Goal: Information Seeking & Learning: Learn about a topic

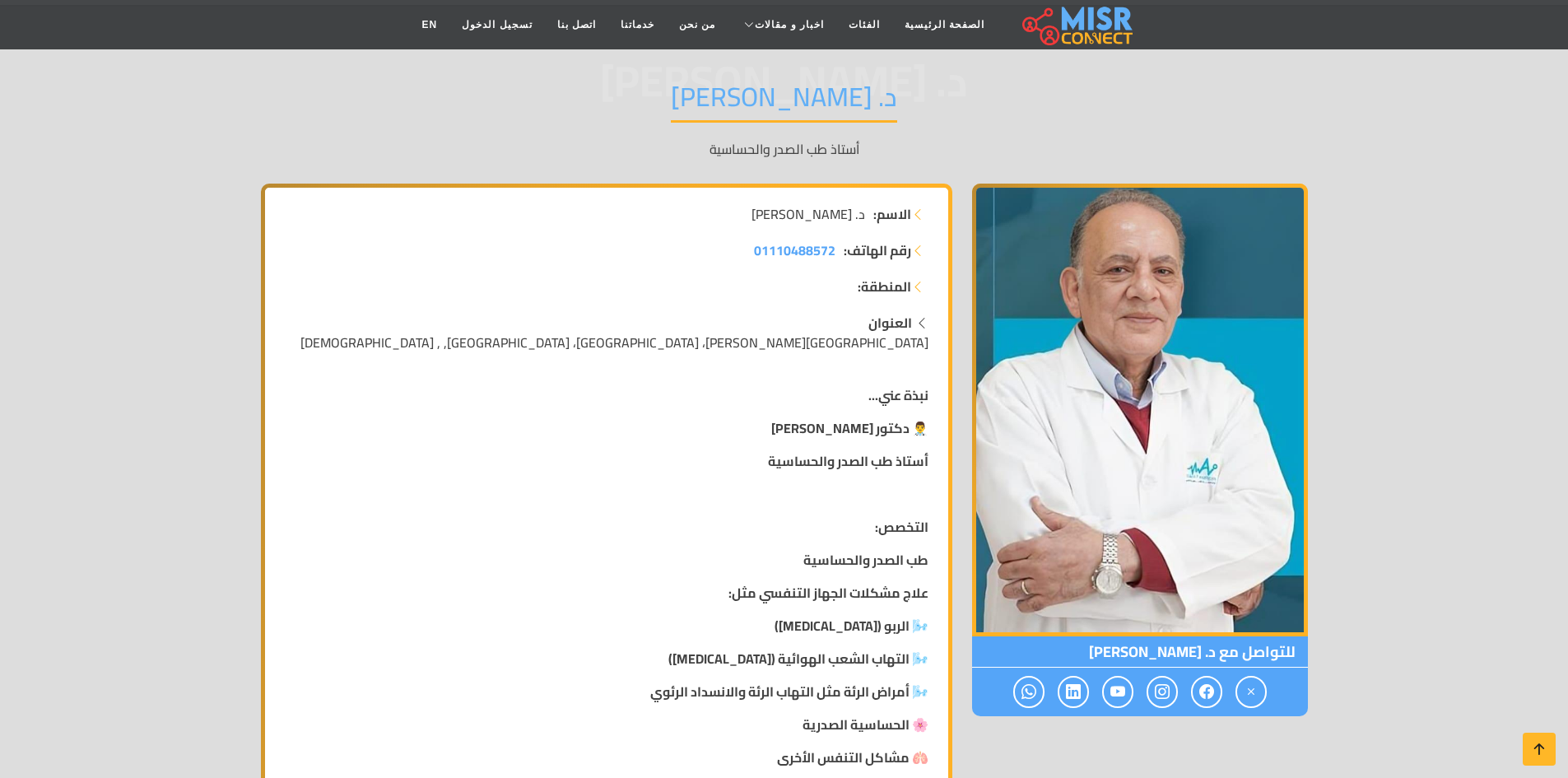
scroll to position [164, 0]
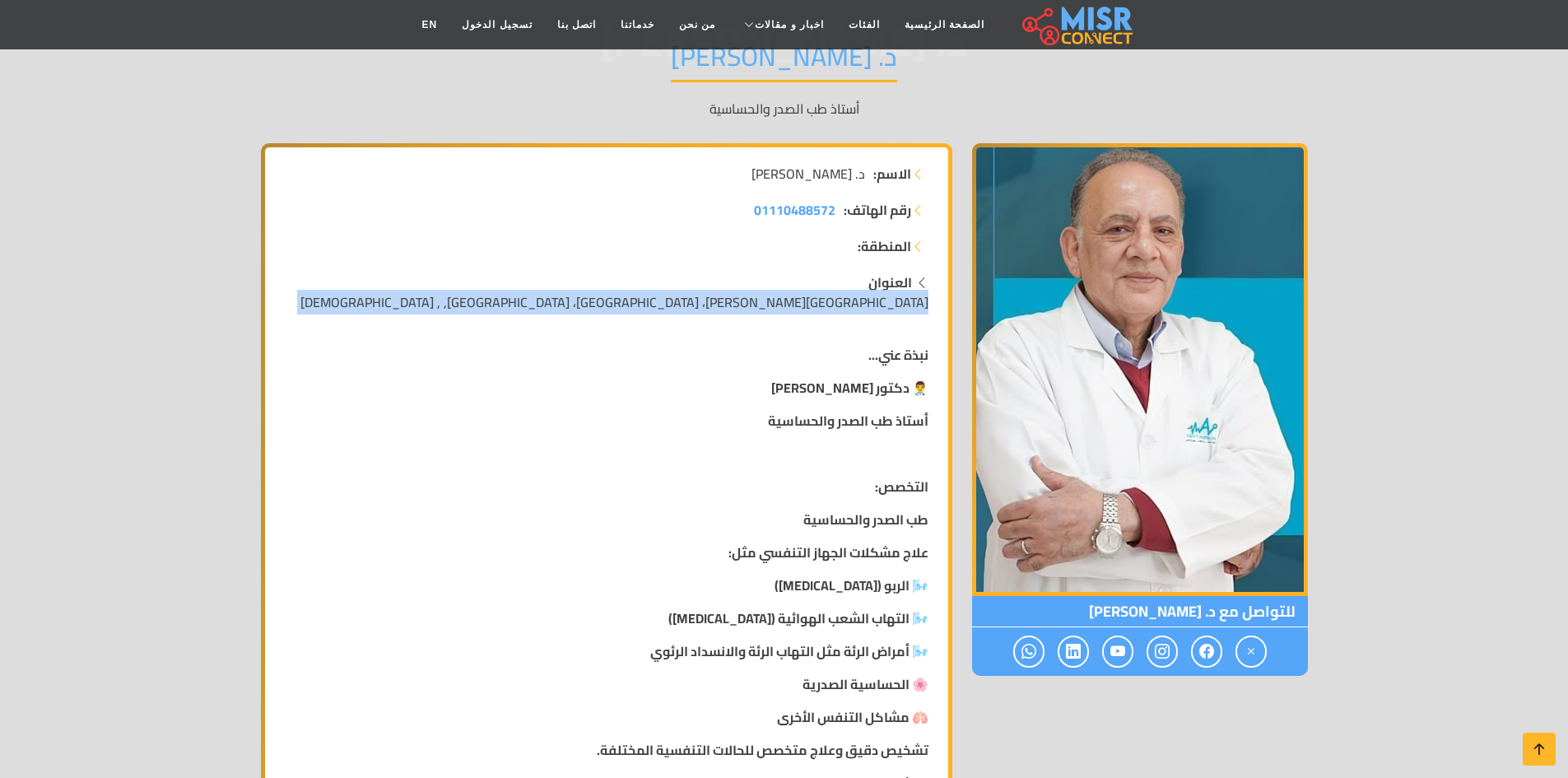
drag, startPoint x: 923, startPoint y: 303, endPoint x: 607, endPoint y: 313, distance: 316.2
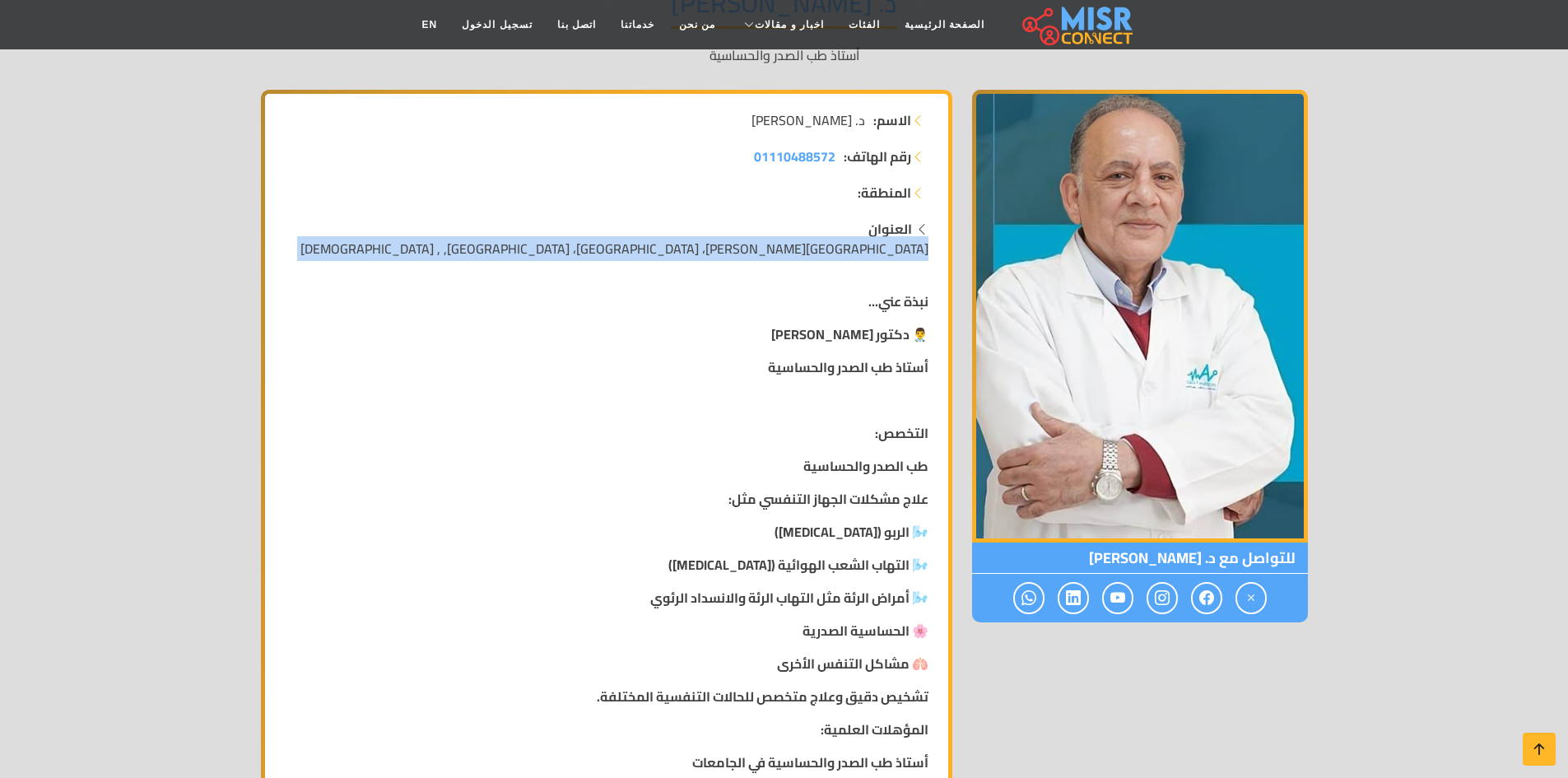
scroll to position [247, 0]
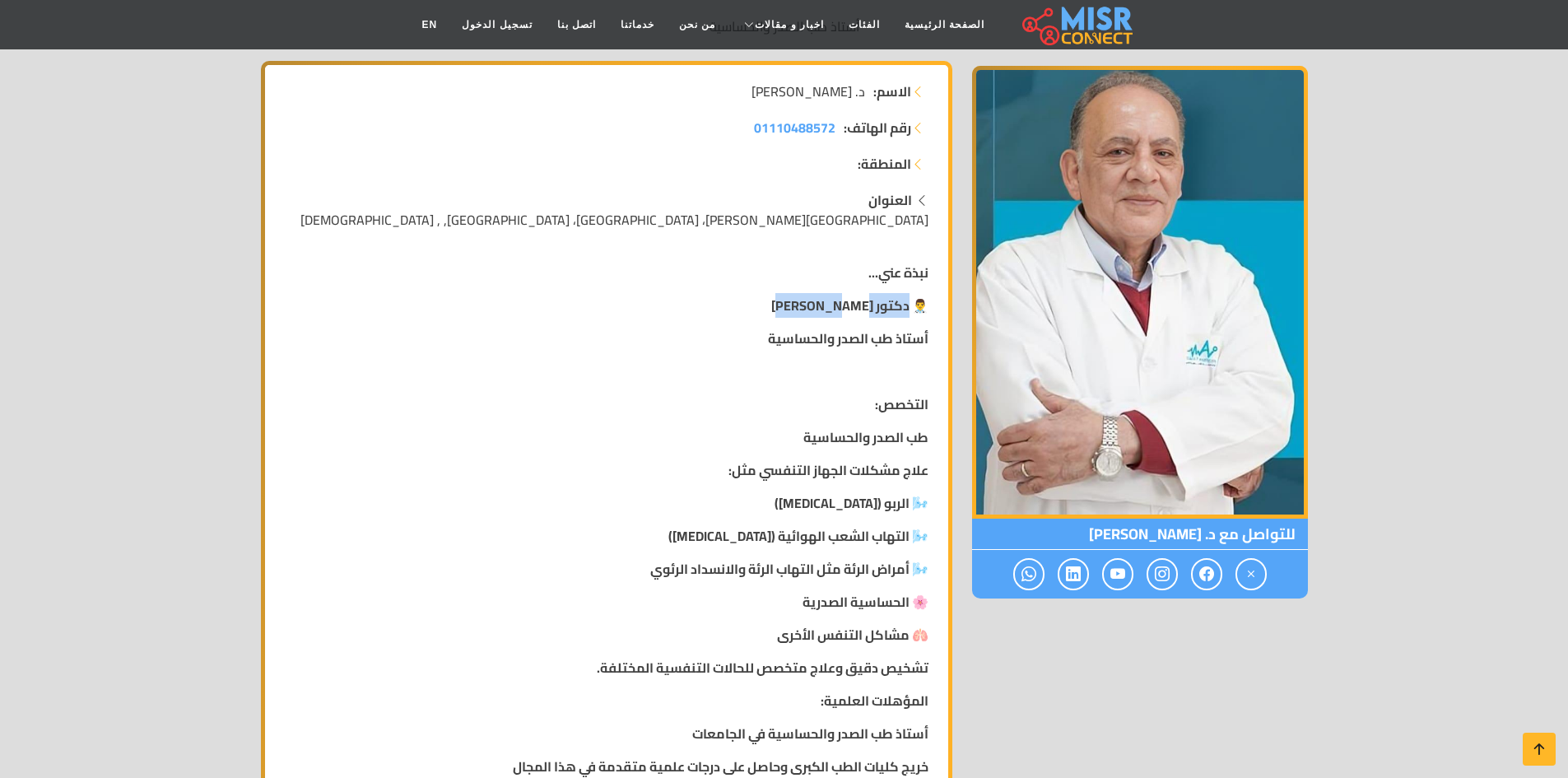
drag, startPoint x: 841, startPoint y: 310, endPoint x: 800, endPoint y: 312, distance: 41.0
click at [800, 312] on p "👨‍⚕️ دكتور [PERSON_NAME]" at bounding box center [607, 305] width 644 height 19
drag, startPoint x: 928, startPoint y: 337, endPoint x: 752, endPoint y: 344, distance: 176.1
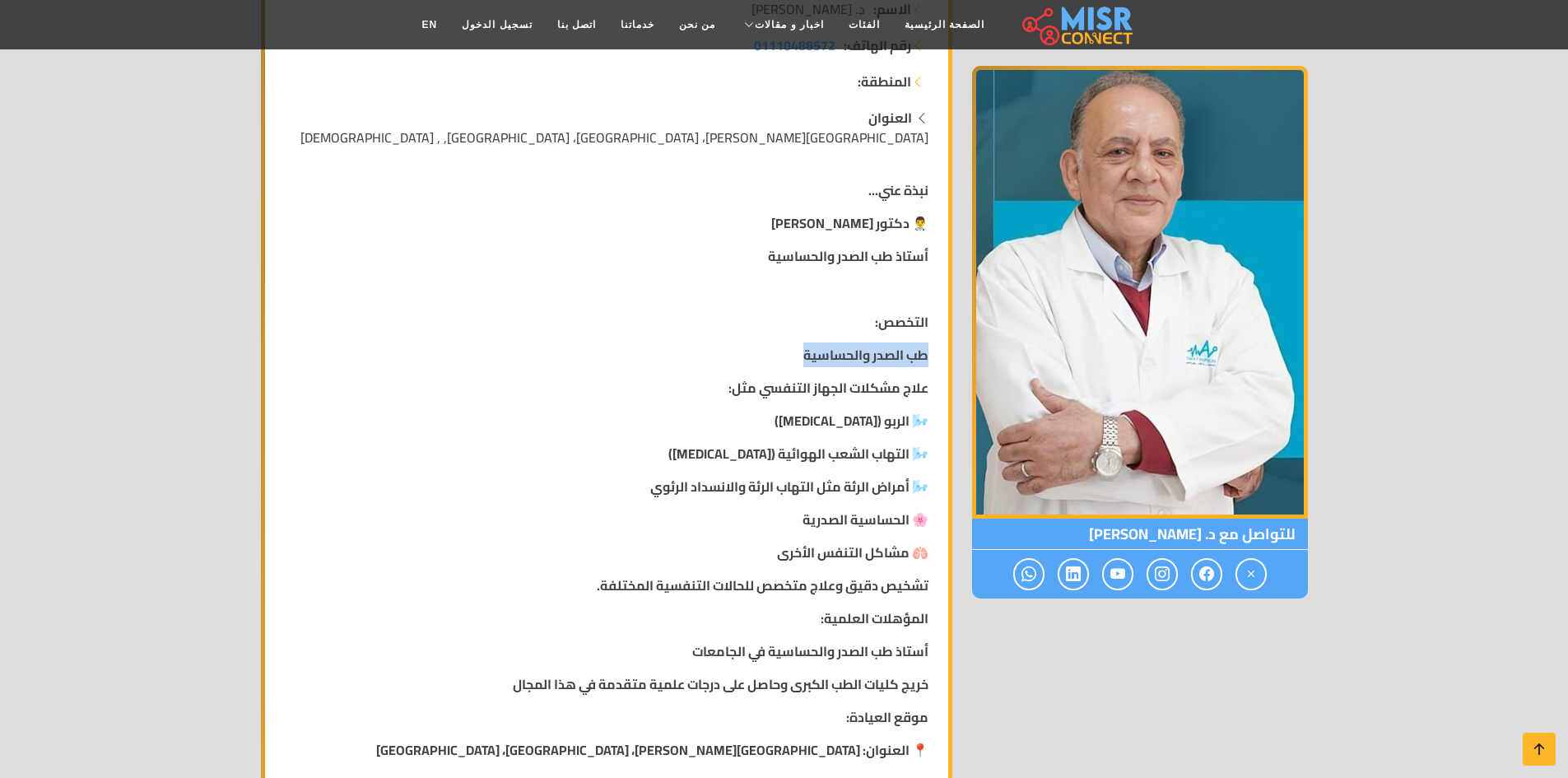
drag, startPoint x: 925, startPoint y: 358, endPoint x: 781, endPoint y: 364, distance: 144.1
click at [781, 364] on p "طب الصدر والحساسية" at bounding box center [607, 354] width 644 height 19
drag, startPoint x: 919, startPoint y: 389, endPoint x: 723, endPoint y: 394, distance: 196.1
click at [723, 394] on p "علاج مشكلات الجهاز التنفسي مثل:" at bounding box center [607, 387] width 644 height 19
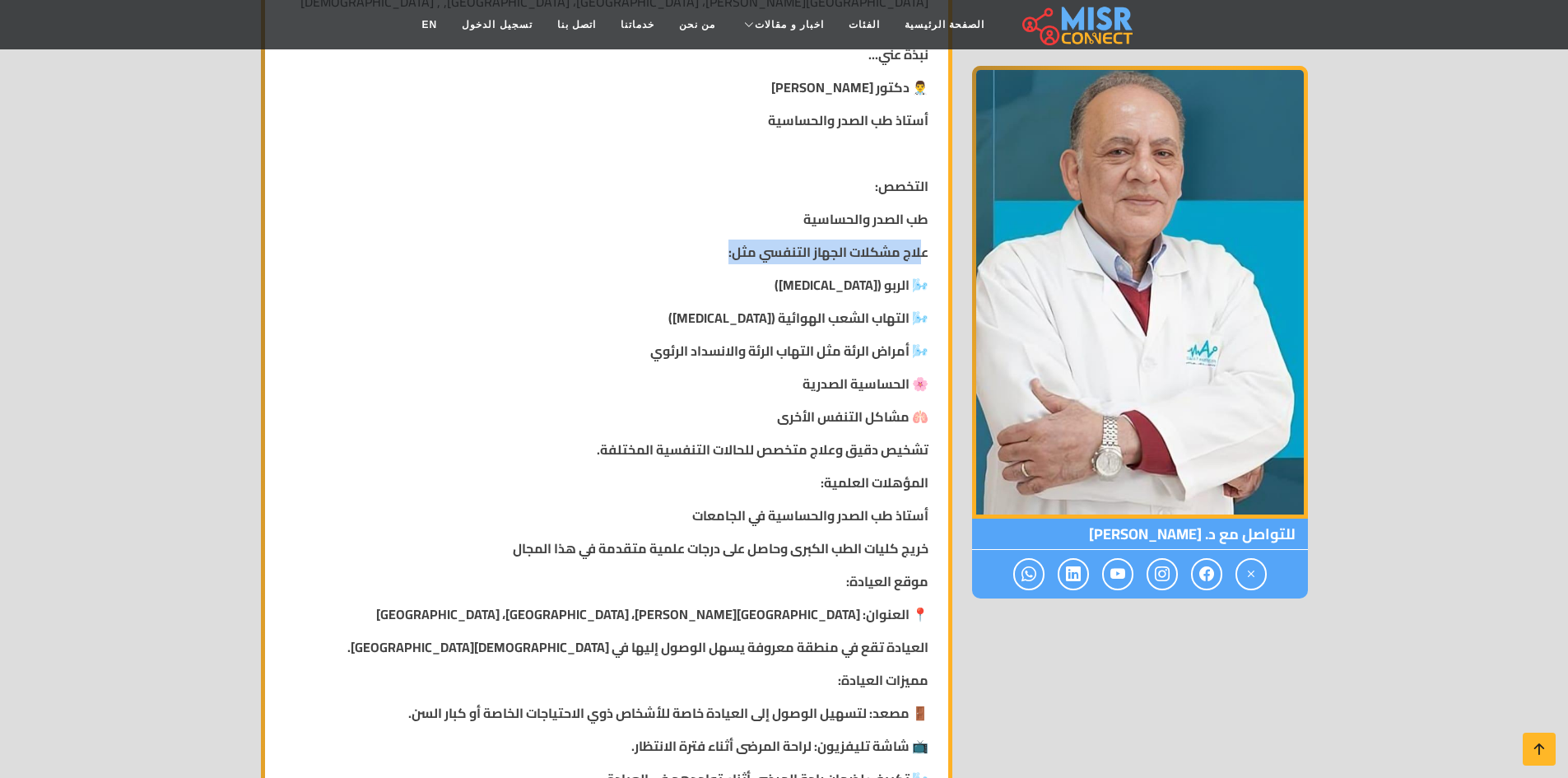
scroll to position [494, 0]
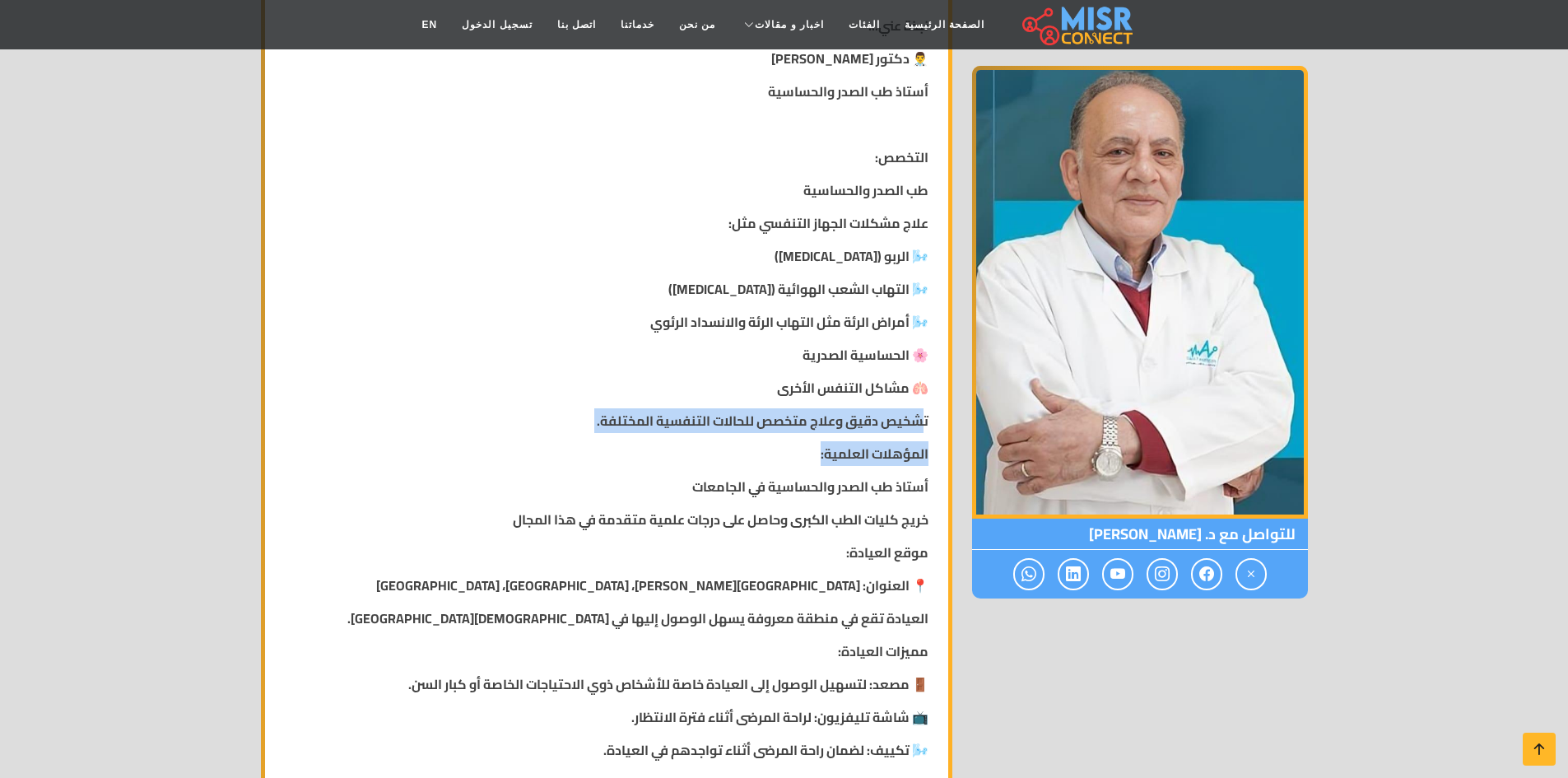
drag, startPoint x: 924, startPoint y: 423, endPoint x: 586, endPoint y: 432, distance: 338.1
click at [586, 432] on div "نبذة عني... 👨‍⚕️ دكتور [PERSON_NAME] طب الصدر والحساسية التخصص: طب الصدر والحسا…" at bounding box center [607, 595] width 664 height 1186
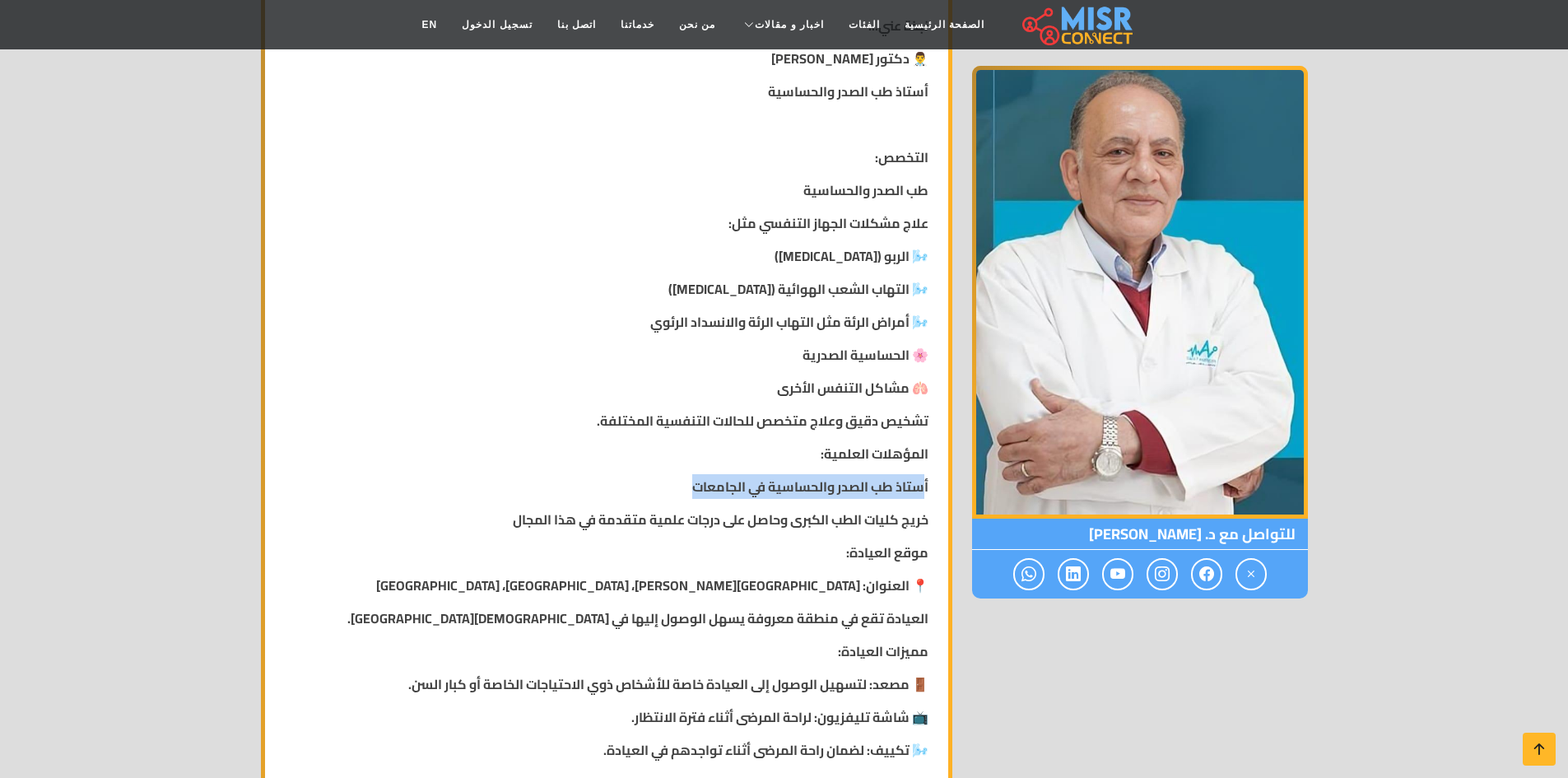
drag, startPoint x: 925, startPoint y: 486, endPoint x: 686, endPoint y: 487, distance: 239.0
click at [686, 487] on p "أستاذ طب الصدر والحساسية في الجامعات" at bounding box center [607, 486] width 644 height 19
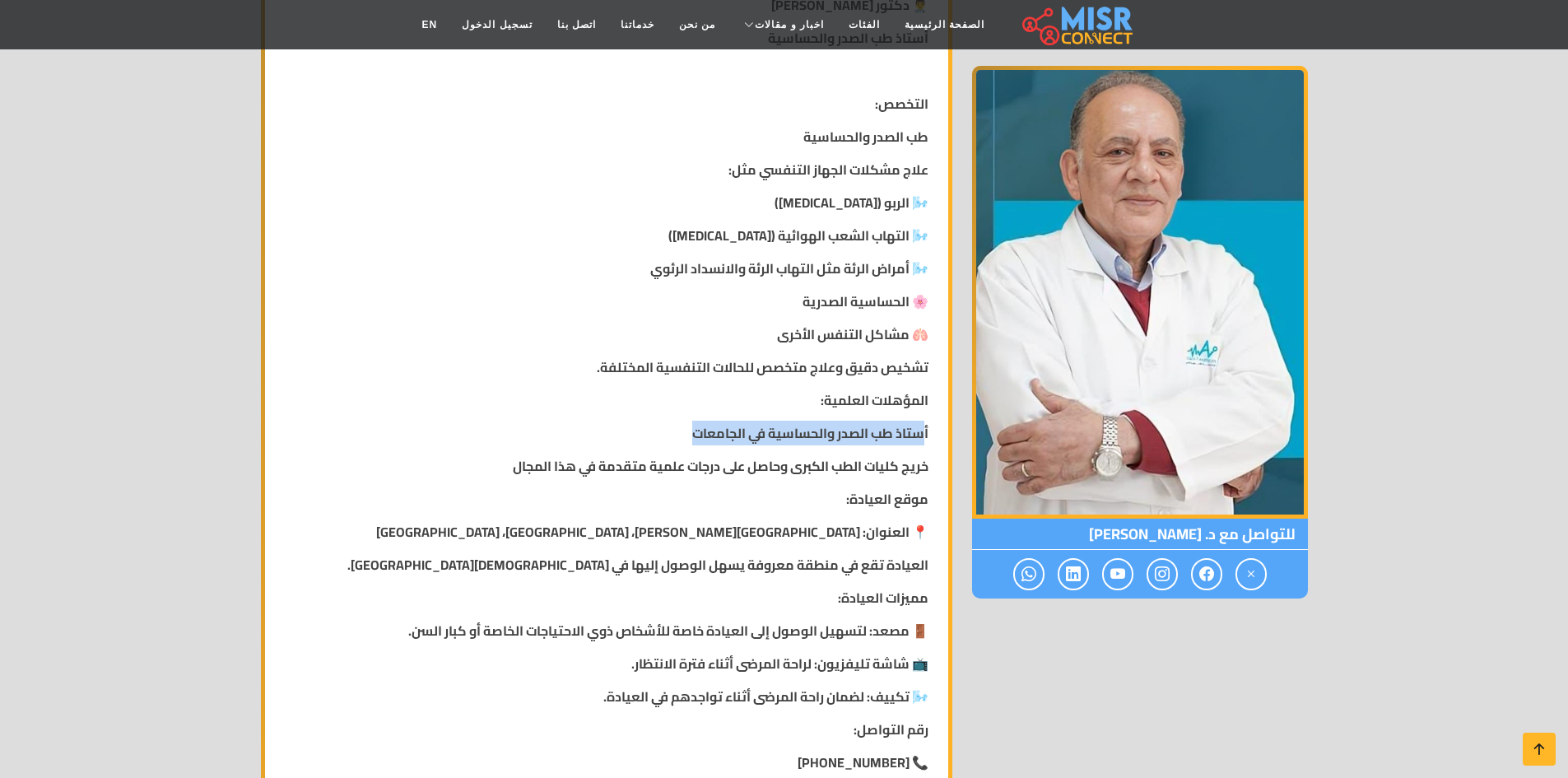
scroll to position [577, 0]
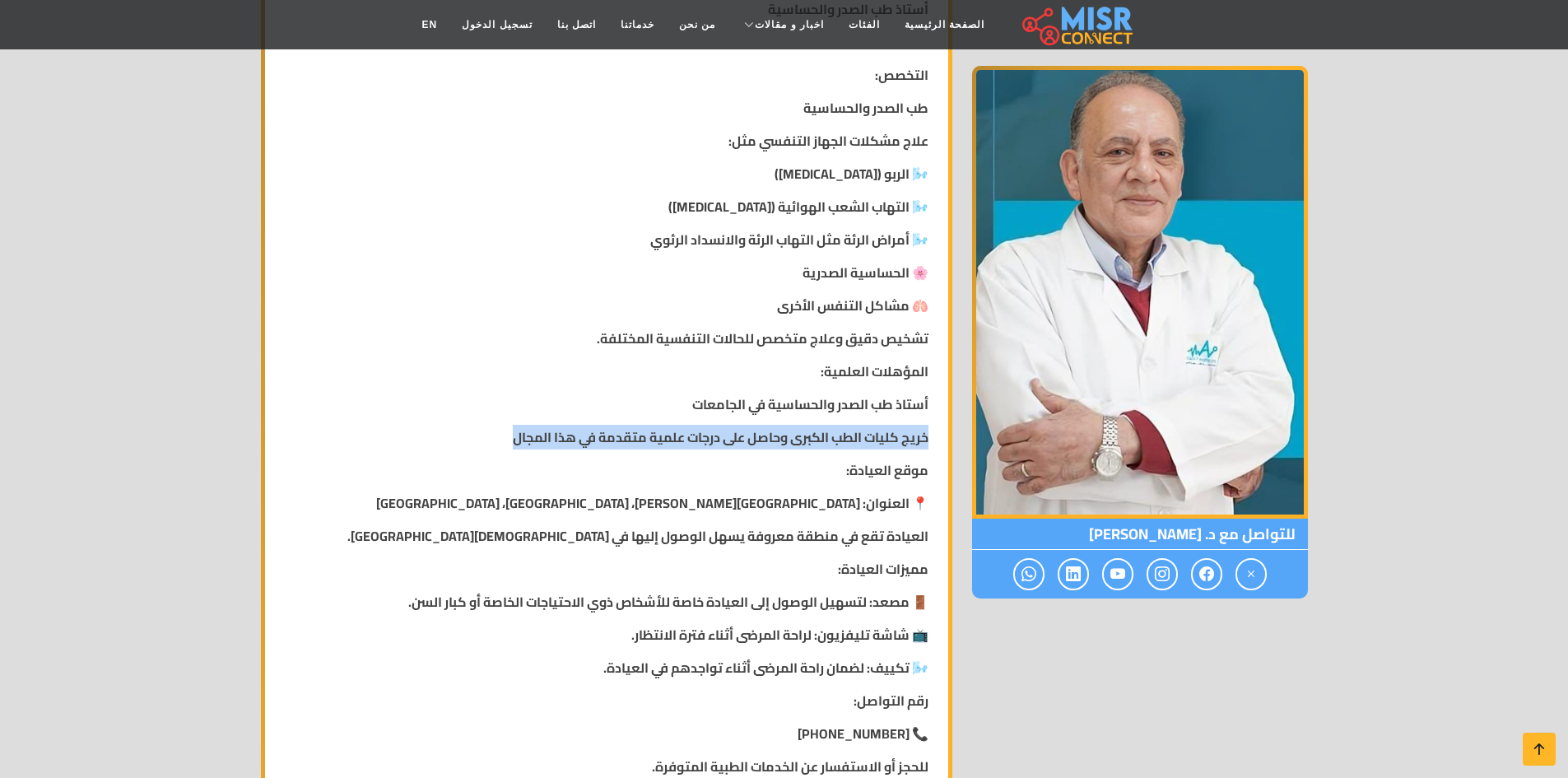
drag, startPoint x: 911, startPoint y: 438, endPoint x: 514, endPoint y: 443, distance: 397.0
click at [494, 443] on p "خريج كليات الطب الكبرى وحاصل على درجات علمية متقدمة في هذا المجال" at bounding box center [607, 437] width 644 height 19
drag, startPoint x: 889, startPoint y: 474, endPoint x: 826, endPoint y: 476, distance: 63.0
click at [826, 476] on div "نبذة عني... 👨‍⚕️ دكتور [PERSON_NAME] طب الصدر والحساسية التخصص: طب الصدر والحسا…" at bounding box center [607, 512] width 664 height 1186
drag, startPoint x: 848, startPoint y: 491, endPoint x: 790, endPoint y: 530, distance: 69.9
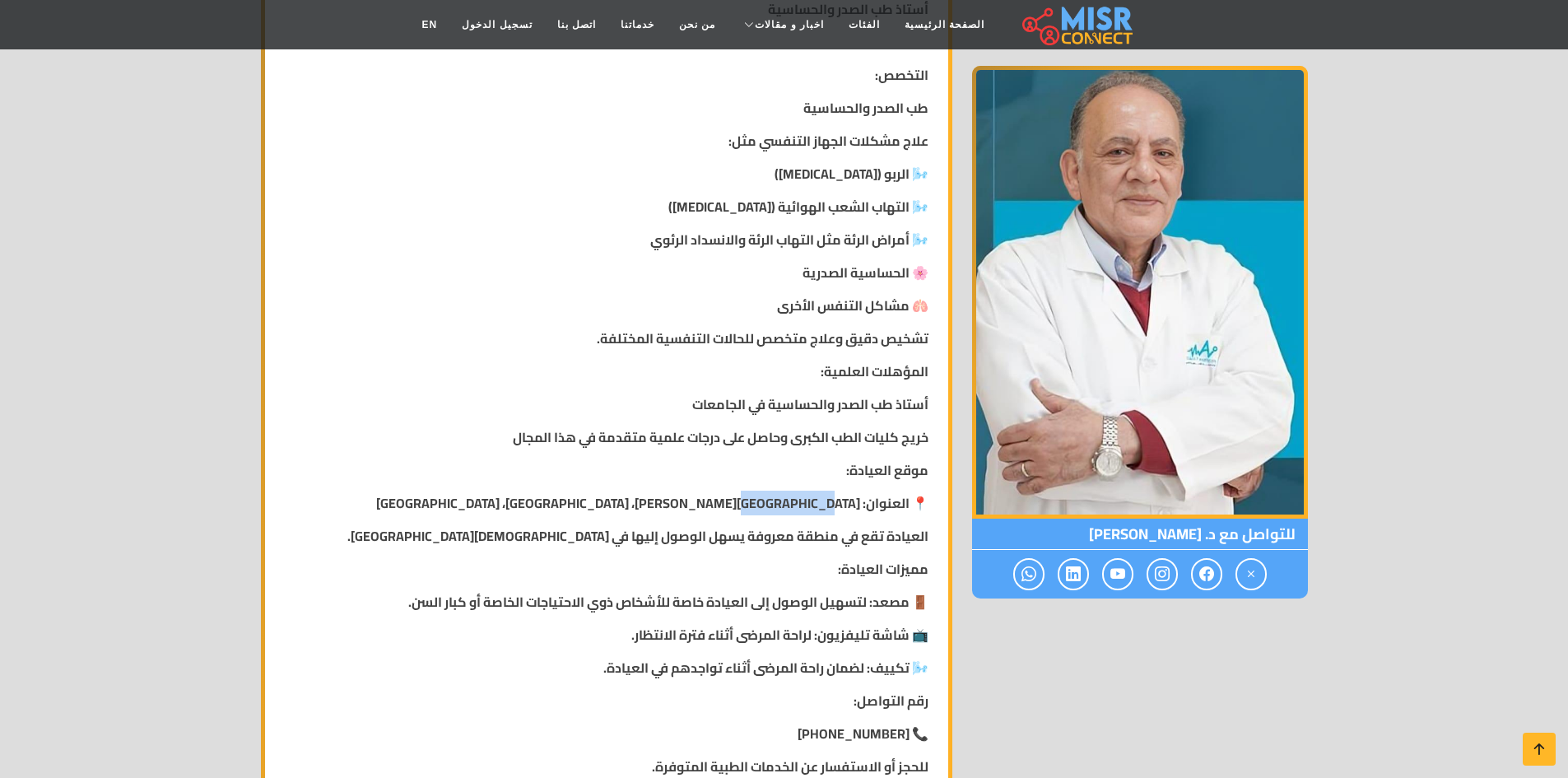
click at [774, 502] on strong "📍 العنوان: [GEOGRAPHIC_DATA][PERSON_NAME]، [GEOGRAPHIC_DATA]، [GEOGRAPHIC_DATA]" at bounding box center [653, 502] width 553 height 24
drag, startPoint x: 889, startPoint y: 533, endPoint x: 676, endPoint y: 538, distance: 213.1
click at [676, 538] on strong "العيادة تقع في منطقة معروفة يسهل الوصول إليها في [DEMOGRAPHIC_DATA][GEOGRAPHIC_…" at bounding box center [638, 535] width 581 height 24
drag, startPoint x: 887, startPoint y: 564, endPoint x: 801, endPoint y: 568, distance: 86.1
click at [801, 568] on p "مميزات العيادة:" at bounding box center [607, 568] width 644 height 19
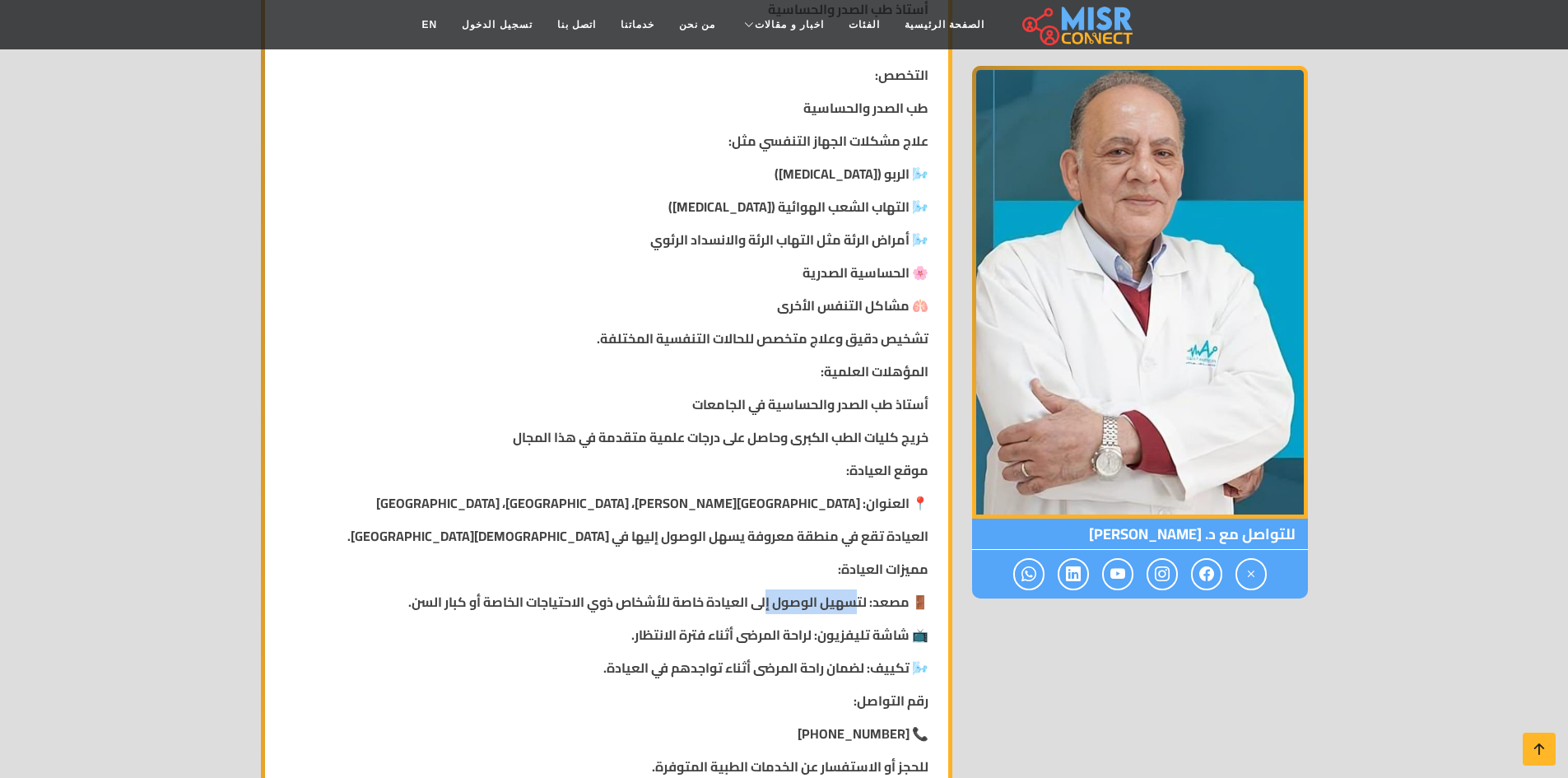
drag, startPoint x: 854, startPoint y: 614, endPoint x: 761, endPoint y: 610, distance: 93.1
click at [761, 610] on strong "🚪 مصعد: لتسهيل الوصول إلى العيادة خاصة للأشخاص ذوي الاحتياجات الخاصة أو كبار ال…" at bounding box center [669, 602] width 521 height 24
drag, startPoint x: 859, startPoint y: 642, endPoint x: 758, endPoint y: 641, distance: 101.0
click at [754, 641] on strong "📺 شاشة تليفزيون: لراحة المرضى أثناء فترة الانتظار." at bounding box center [779, 635] width 297 height 24
click at [797, 679] on strong "🌬️ تكييف: لضمان راحة المرضى أثناء تواجدهم في العيادة." at bounding box center [766, 668] width 325 height 24
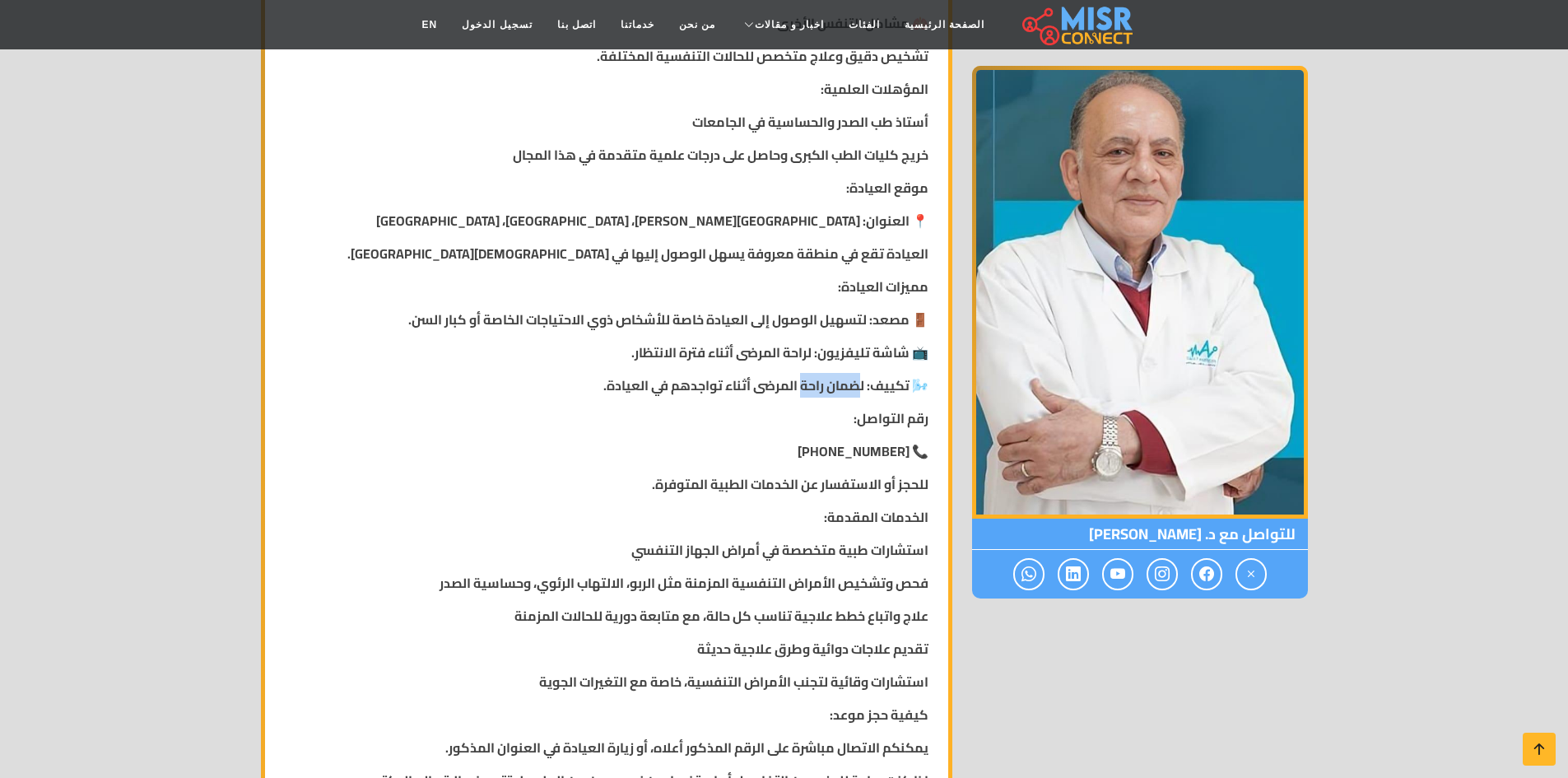
scroll to position [906, 0]
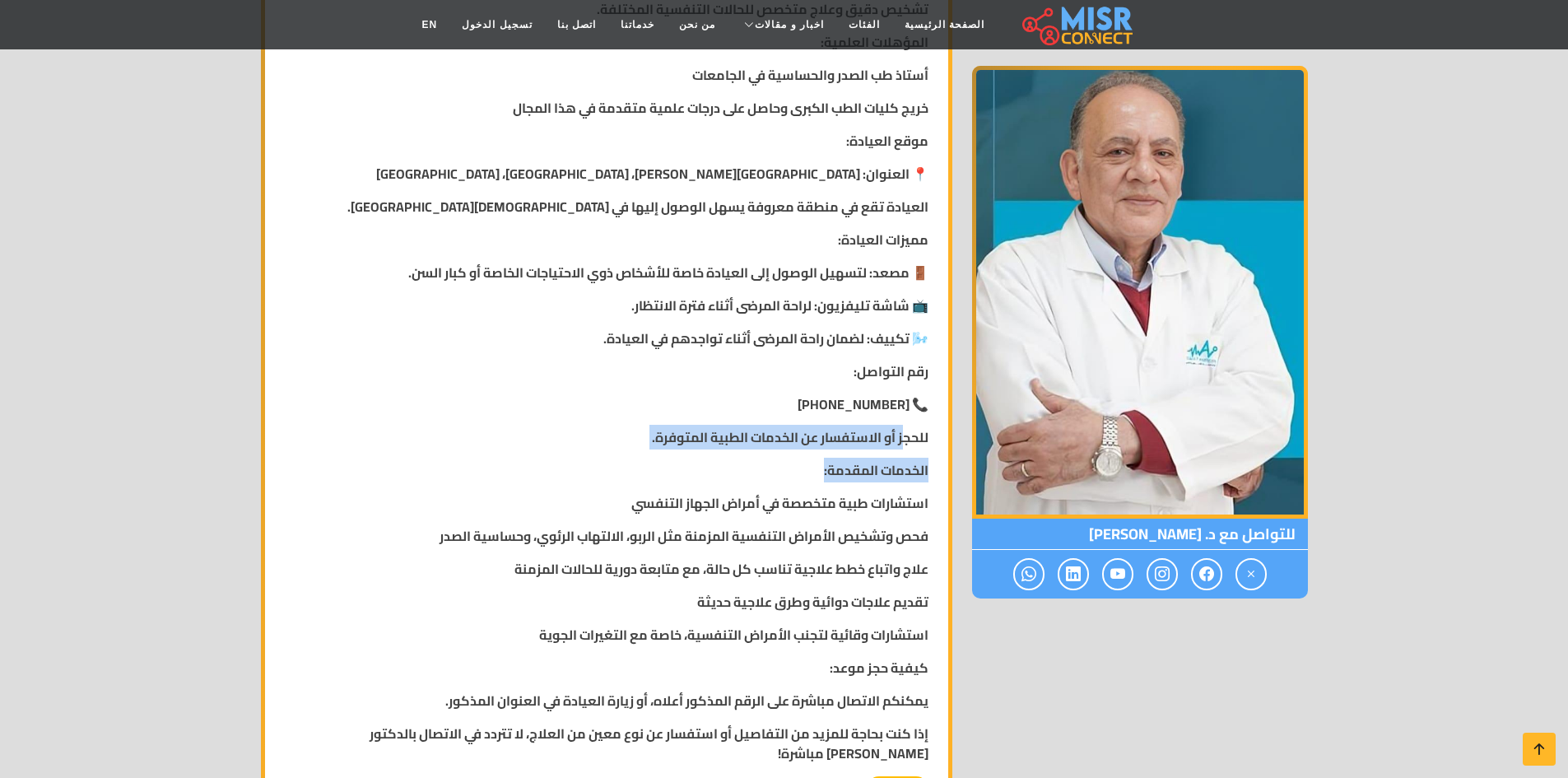
drag, startPoint x: 904, startPoint y: 441, endPoint x: 711, endPoint y: 465, distance: 194.5
click at [710, 464] on div "نبذة عني... 👨‍⚕️ دكتور [PERSON_NAME] طب الصدر والحساسية التخصص: طب الصدر والحسا…" at bounding box center [607, 183] width 664 height 1186
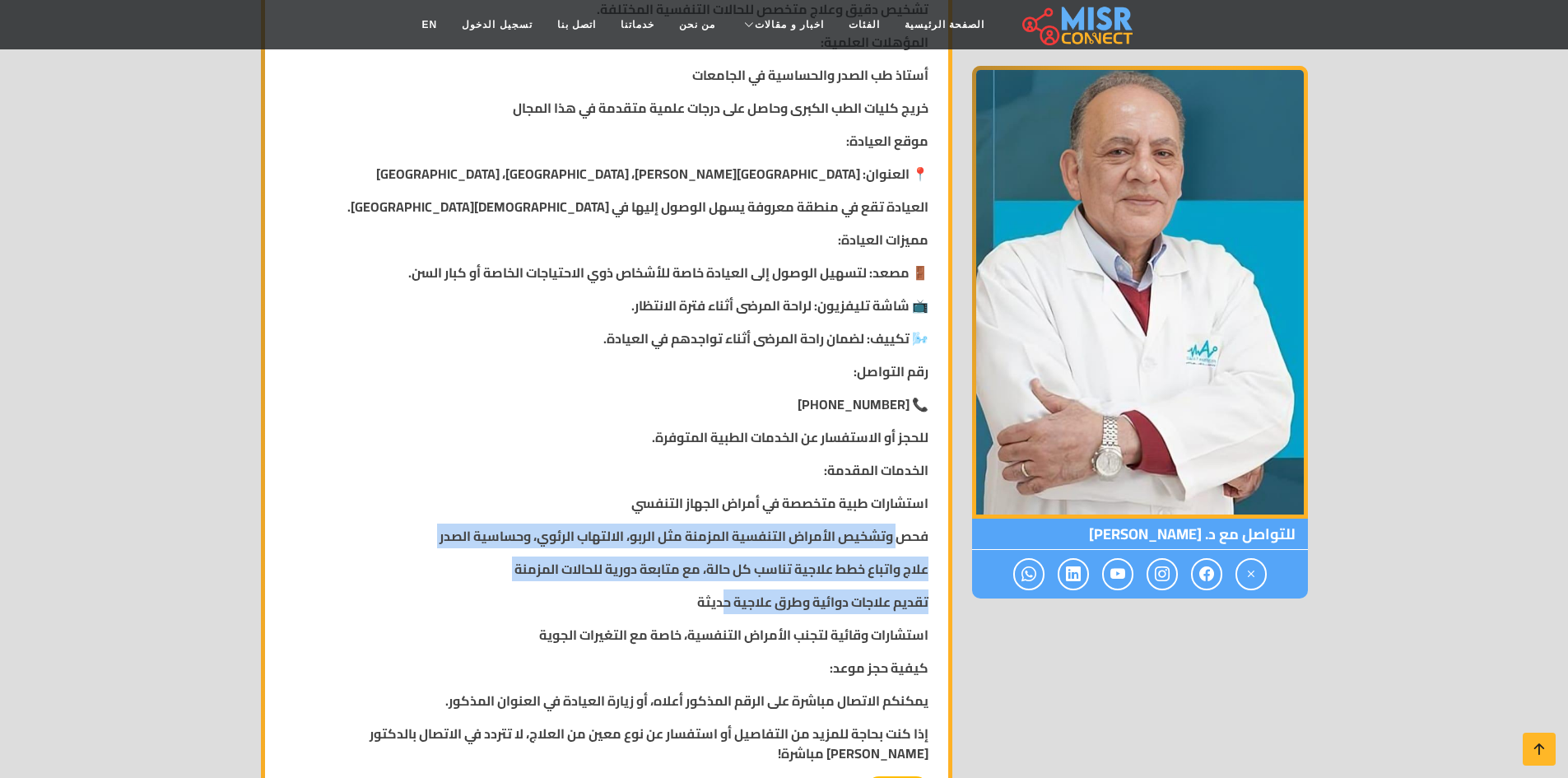
drag, startPoint x: 850, startPoint y: 539, endPoint x: 725, endPoint y: 607, distance: 142.3
click at [723, 605] on div "نبذة عني... 👨‍⚕️ دكتور [PERSON_NAME] طب الصدر والحساسية التخصص: طب الصدر والحسا…" at bounding box center [607, 183] width 664 height 1186
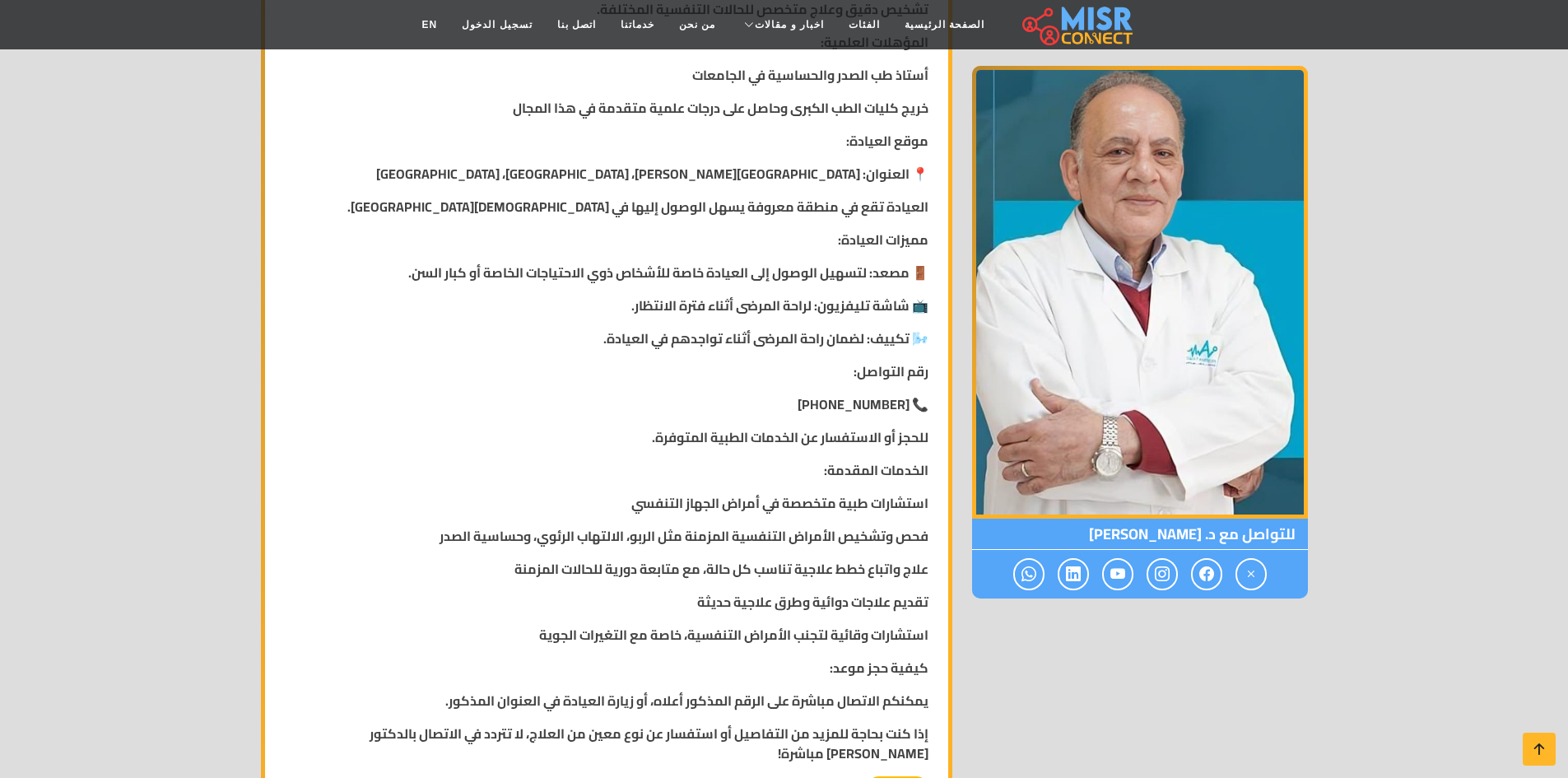
click at [825, 665] on p "كيفية حجز موعد:" at bounding box center [607, 668] width 644 height 19
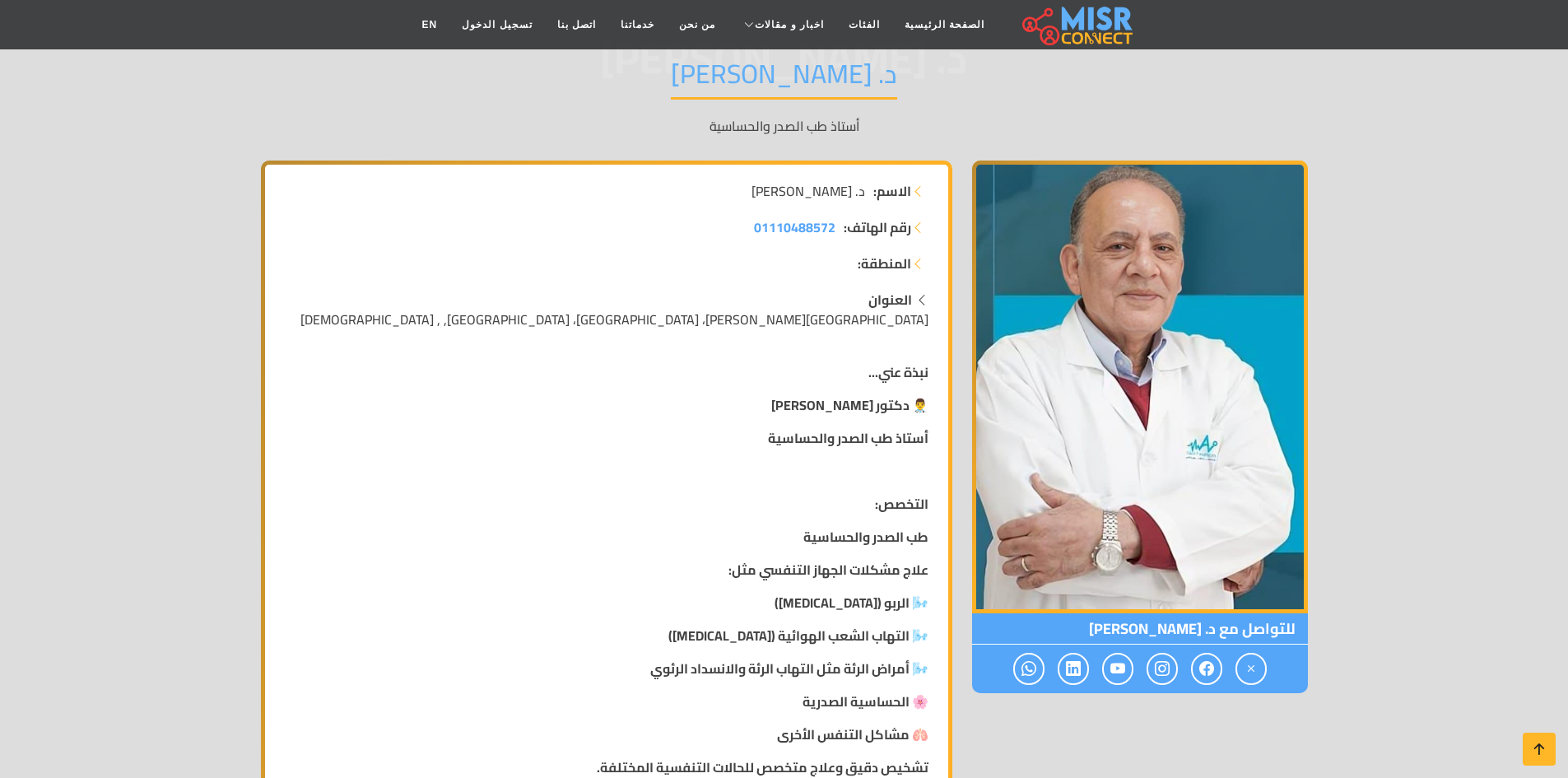
scroll to position [0, 0]
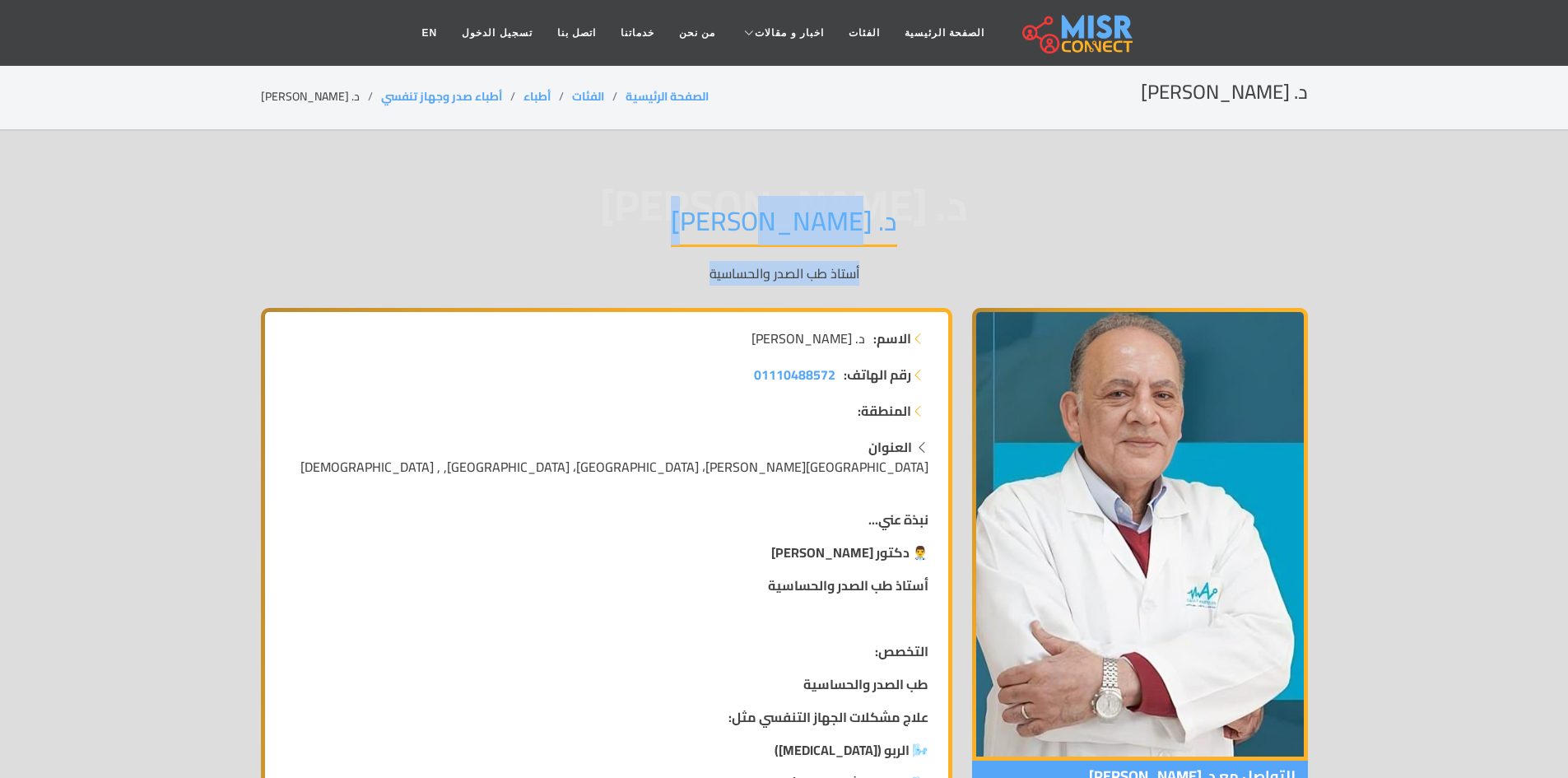
drag, startPoint x: 853, startPoint y: 214, endPoint x: 656, endPoint y: 281, distance: 208.1
click at [656, 281] on div "د. [PERSON_NAME] د. [PERSON_NAME] طب الصدر والحساسية" at bounding box center [784, 244] width 1047 height 127
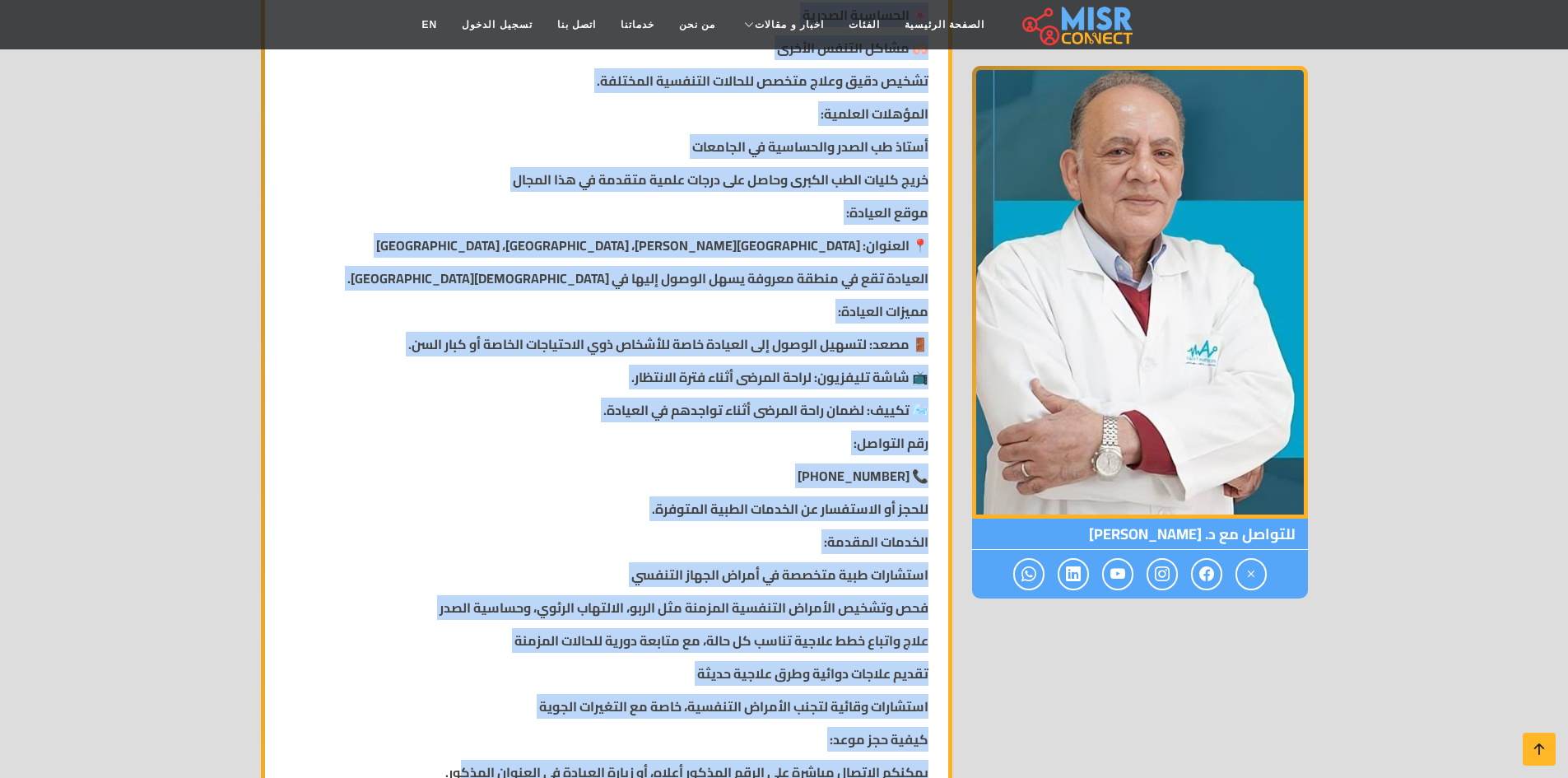
scroll to position [857, 0]
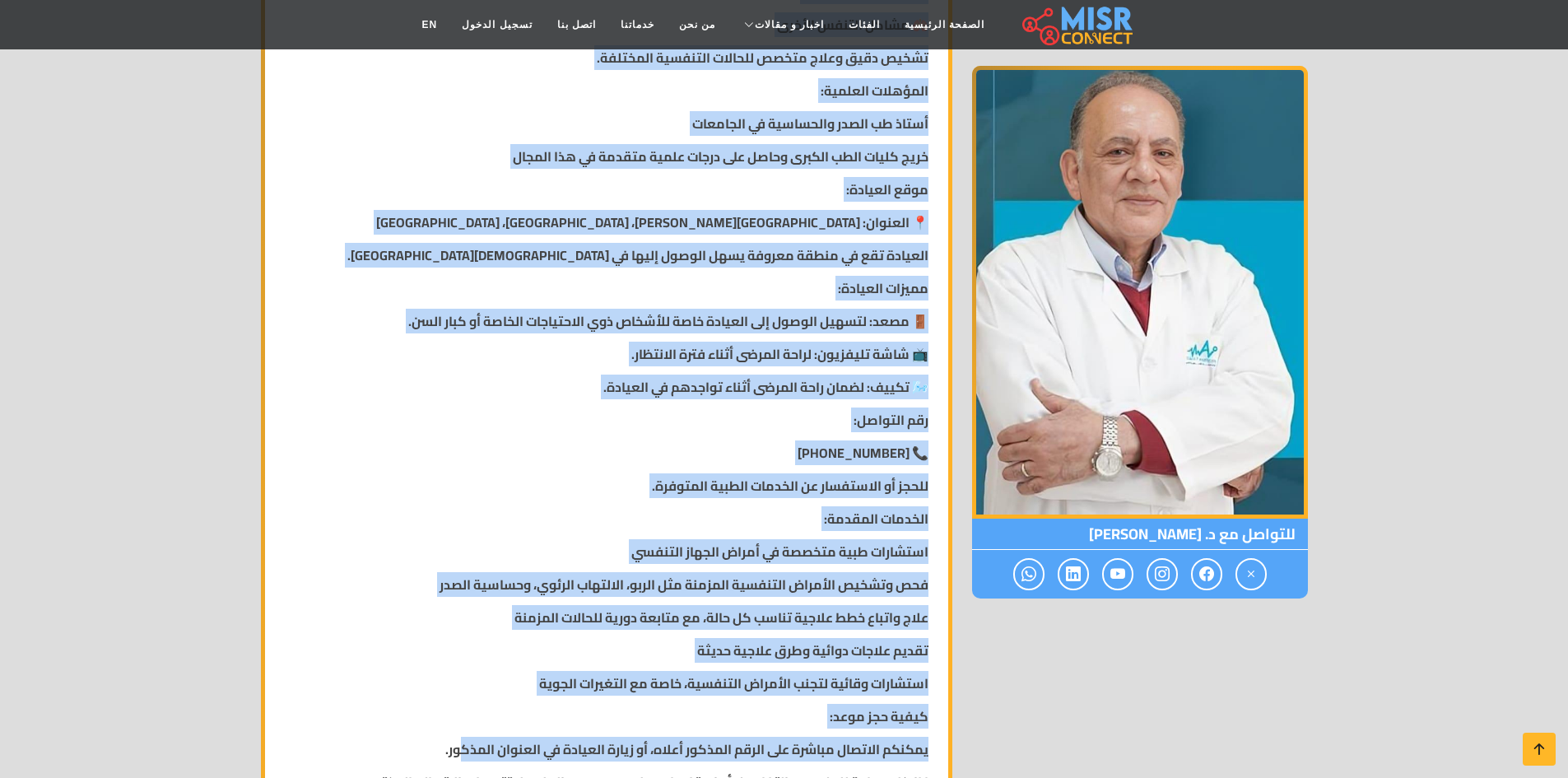
drag, startPoint x: 921, startPoint y: 335, endPoint x: 453, endPoint y: 726, distance: 609.8
click at [454, 747] on div "الاسم: د. [PERSON_NAME] رقم الهاتف: 01110488572 المنطقة: العنوان [GEOGRAPHIC_DA…" at bounding box center [607, 233] width 683 height 1557
click at [387, 511] on p "الخدمات المقدمة:" at bounding box center [607, 518] width 644 height 19
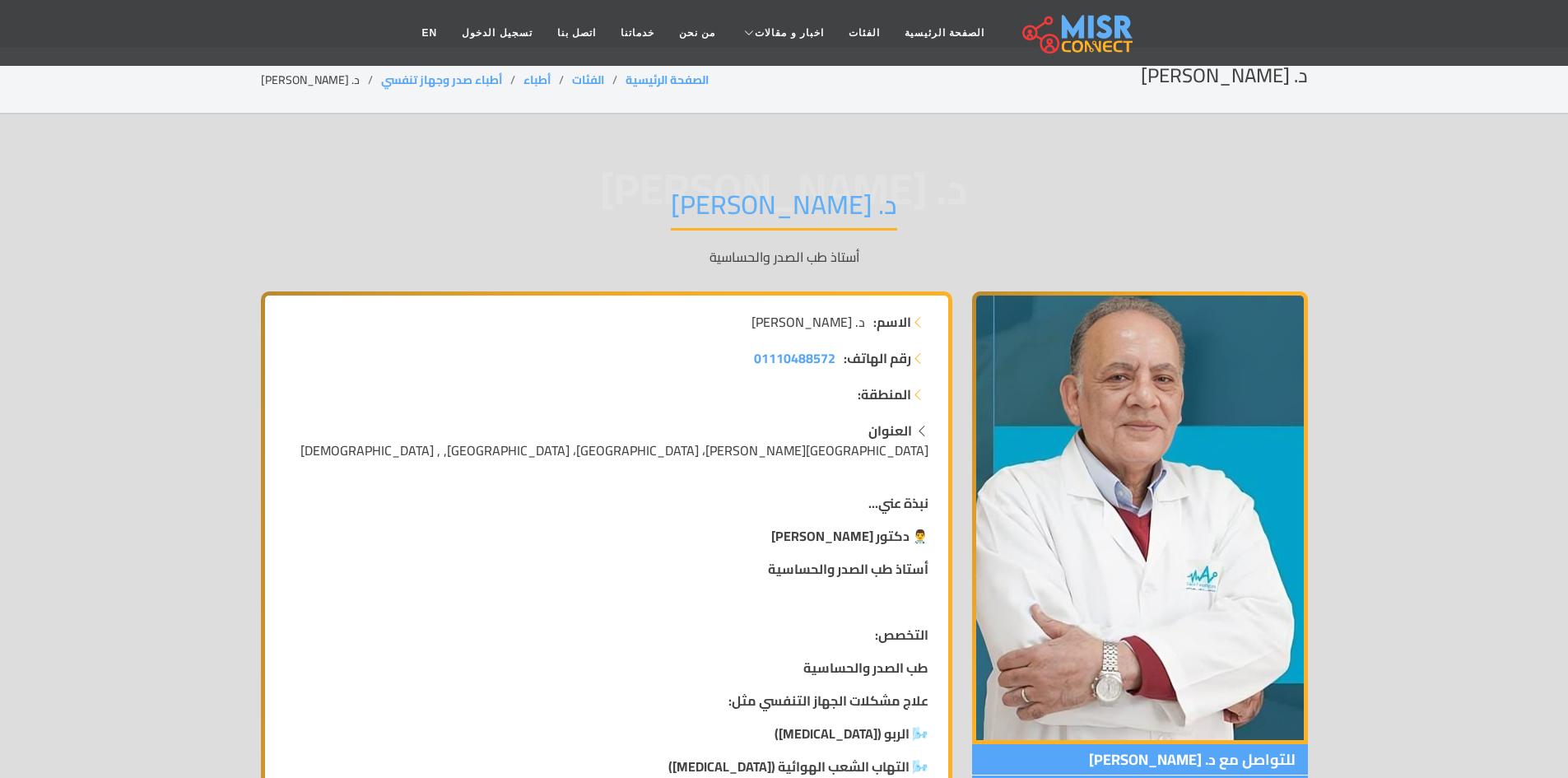
scroll to position [0, 0]
